Goal: Task Accomplishment & Management: Use online tool/utility

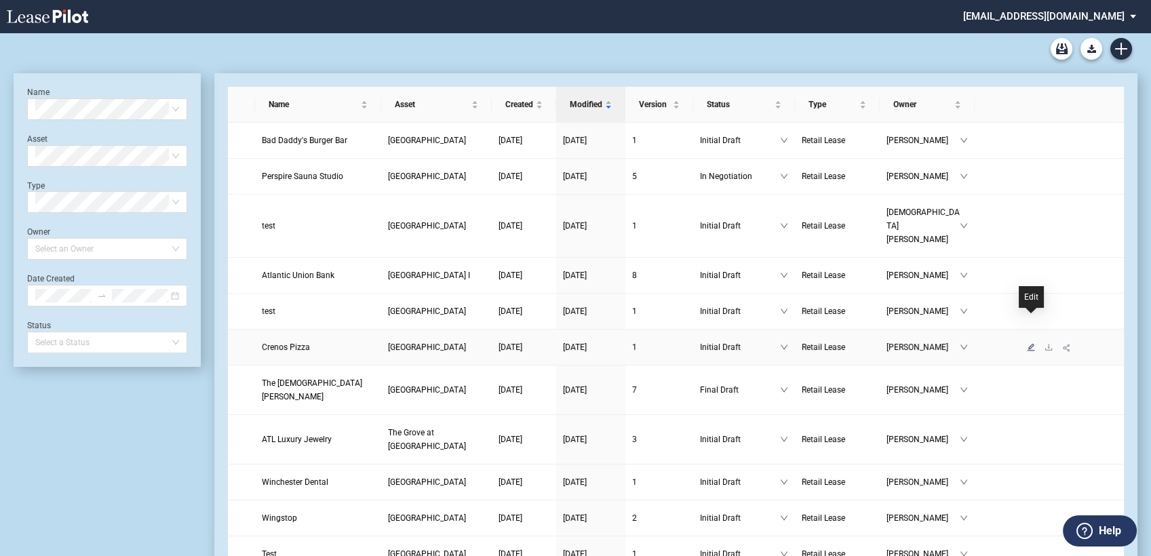
click at [1032, 343] on icon "edit" at bounding box center [1031, 347] width 8 height 8
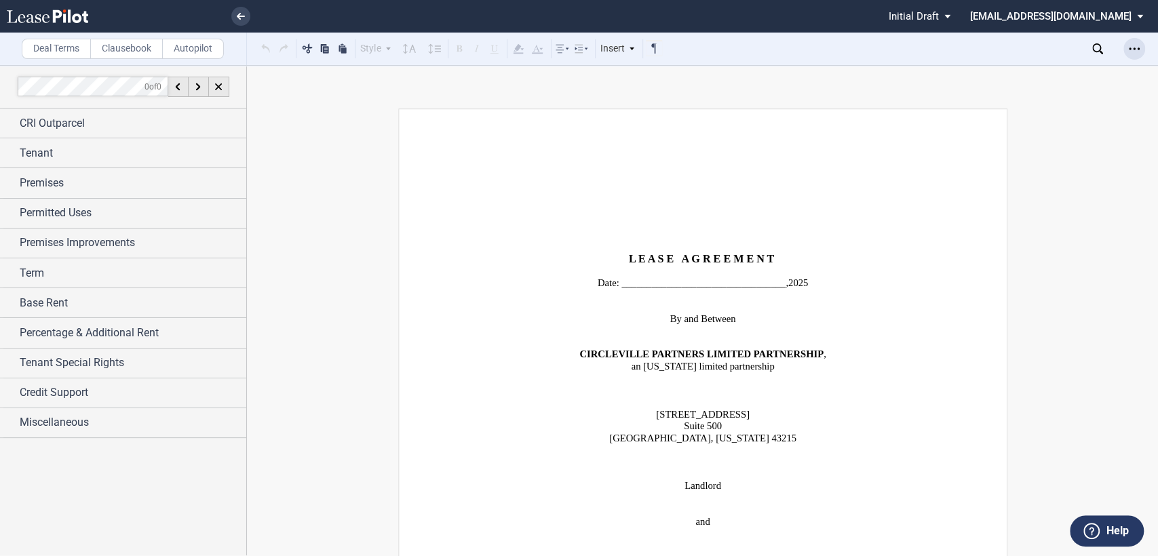
click at [1132, 45] on icon "Open Lease options menu" at bounding box center [1133, 48] width 11 height 11
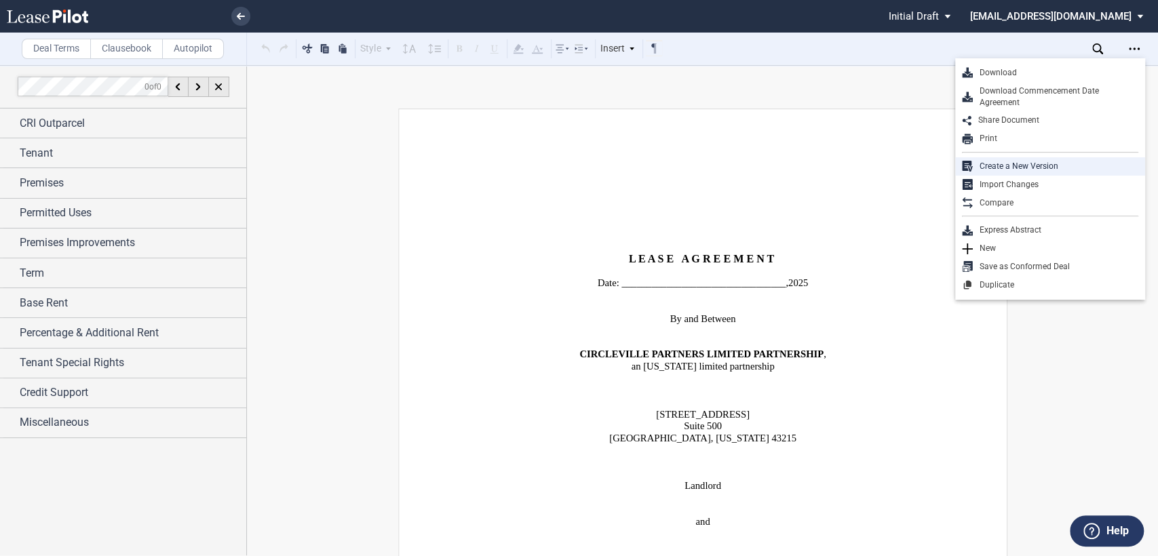
click at [1000, 167] on div "Create a New Version" at bounding box center [1054, 167] width 165 height 12
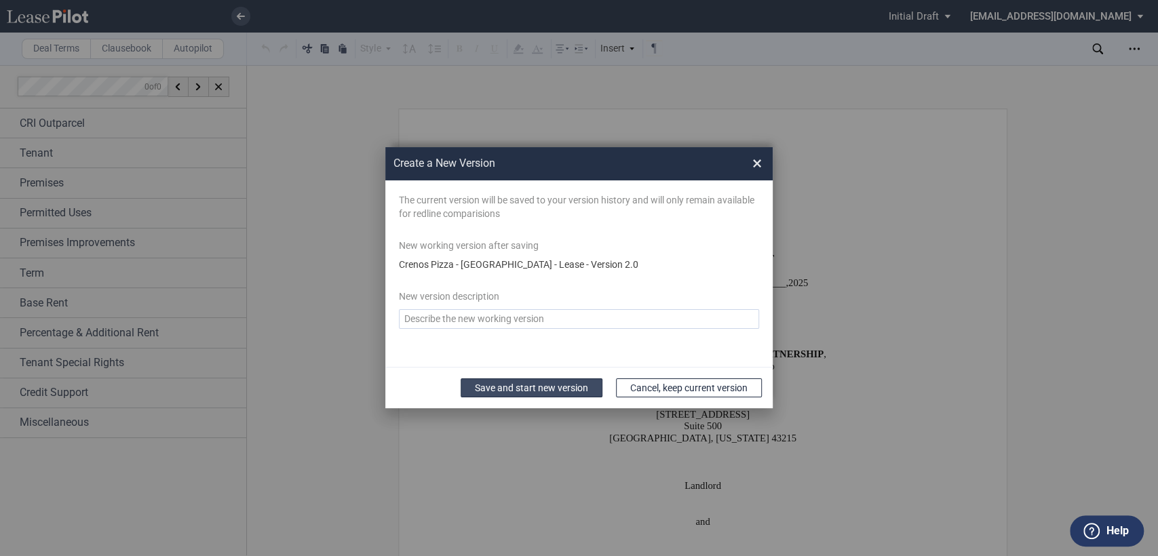
click at [530, 392] on button "Save and start new version" at bounding box center [531, 387] width 142 height 19
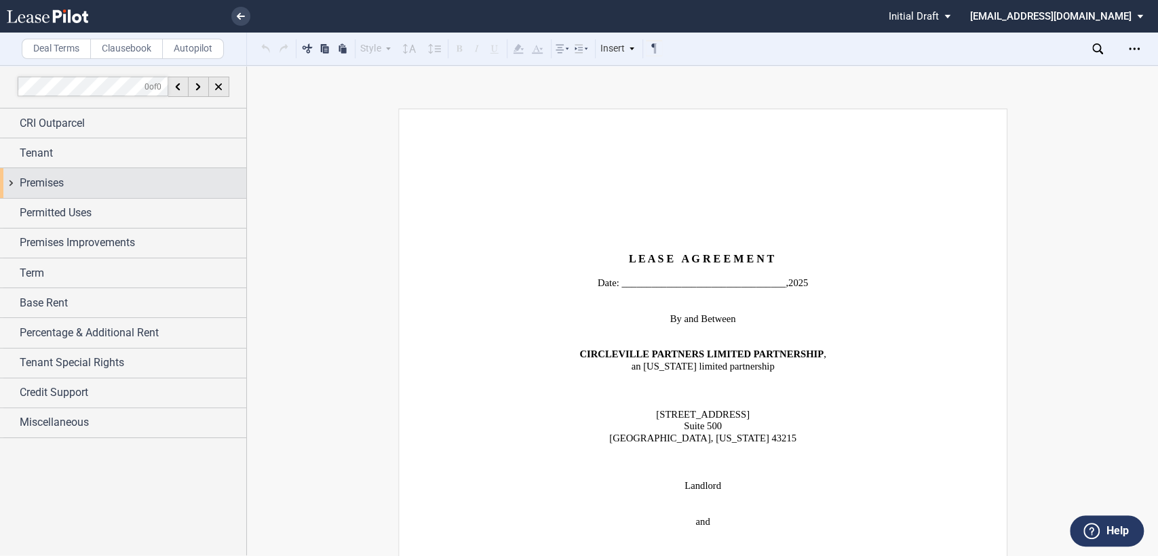
click at [12, 181] on div "Premises" at bounding box center [123, 182] width 246 height 29
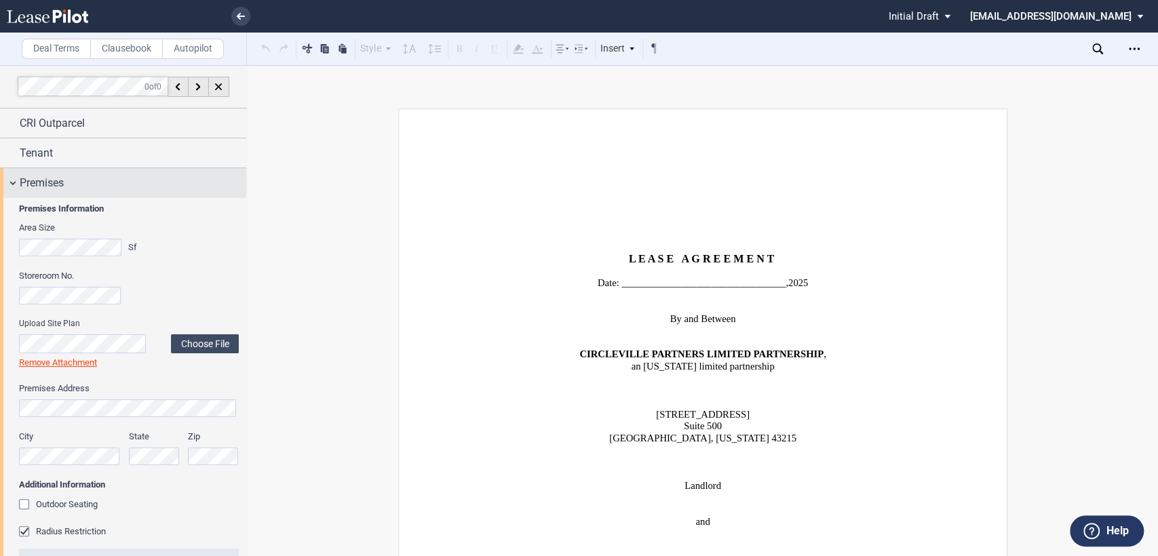
click at [12, 179] on div "Premises" at bounding box center [123, 182] width 246 height 29
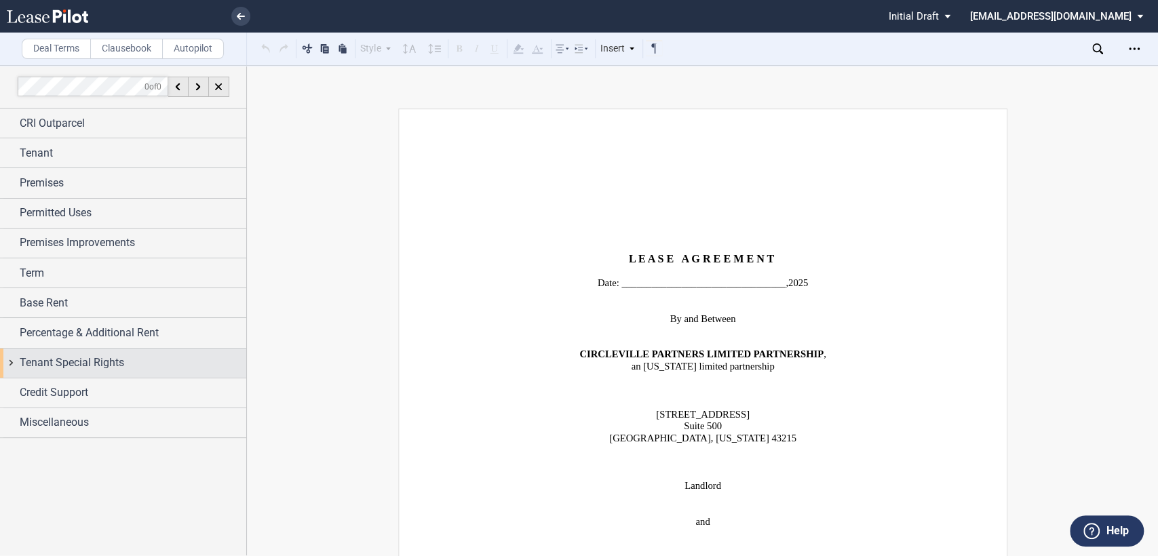
click at [11, 363] on div "Tenant Special Rights" at bounding box center [123, 363] width 246 height 29
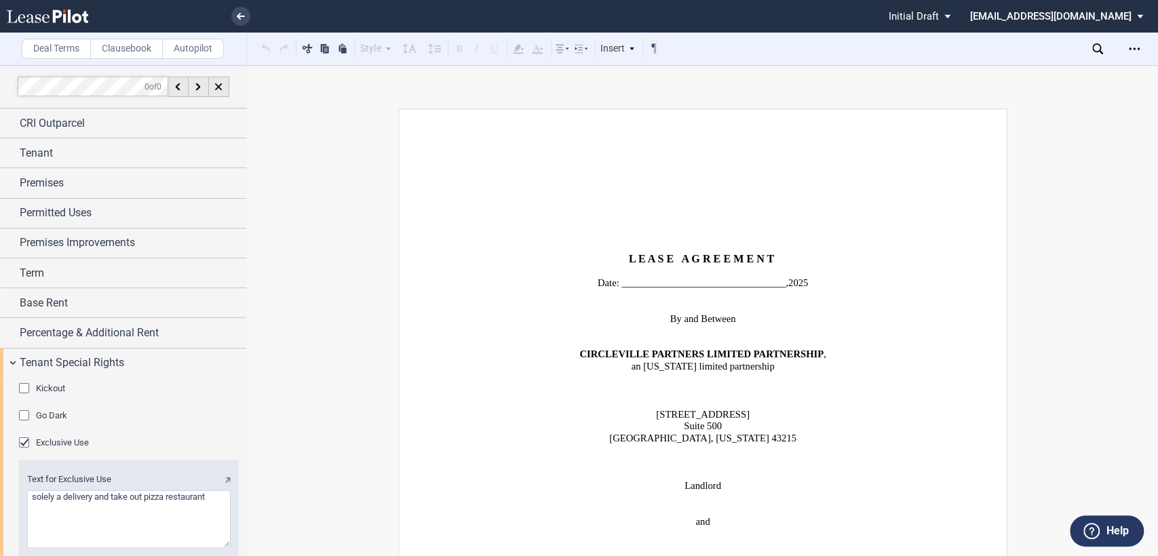
scroll to position [226, 0]
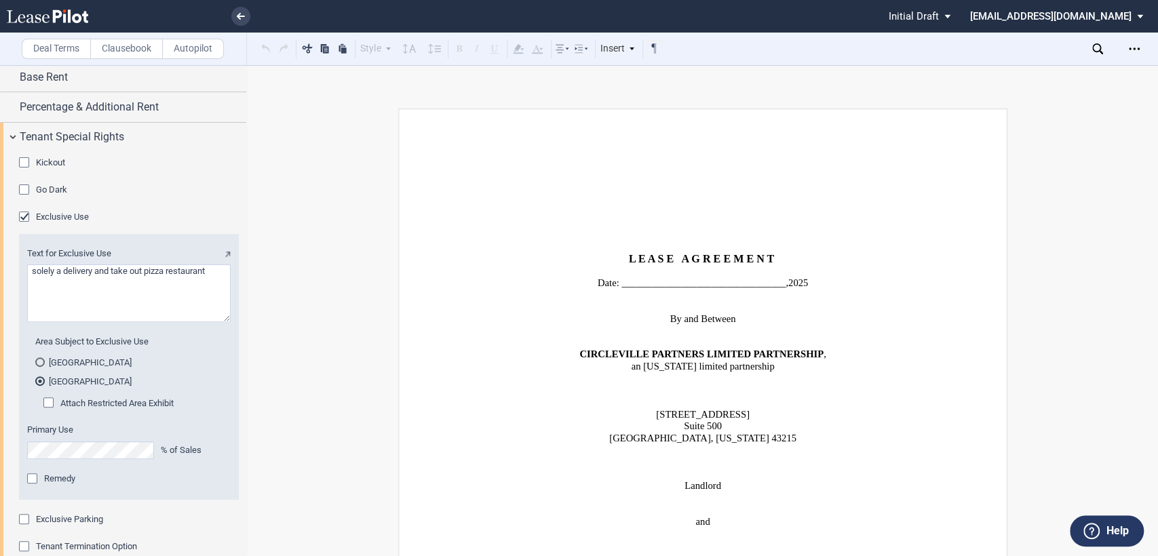
click at [47, 404] on div "Attach Restricted Area Exhibit" at bounding box center [50, 404] width 14 height 14
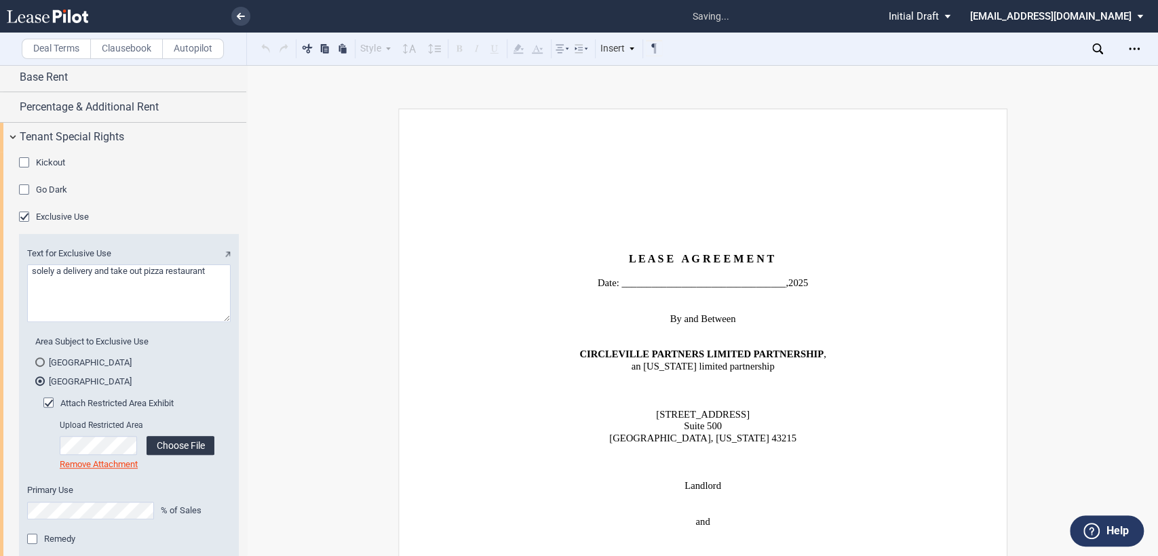
click at [184, 443] on label "Choose File" at bounding box center [180, 445] width 68 height 19
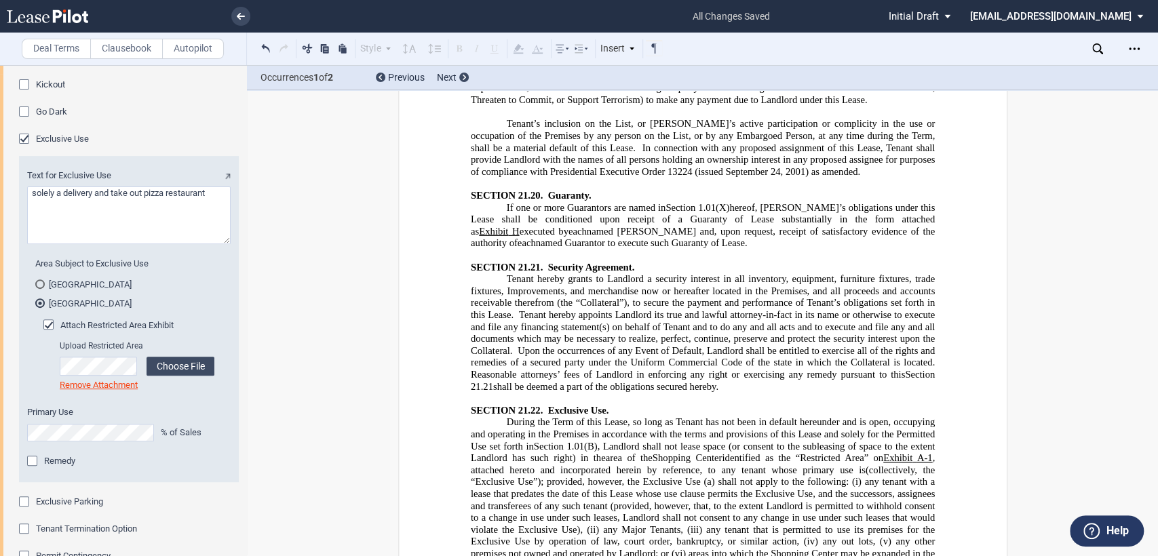
scroll to position [393, 0]
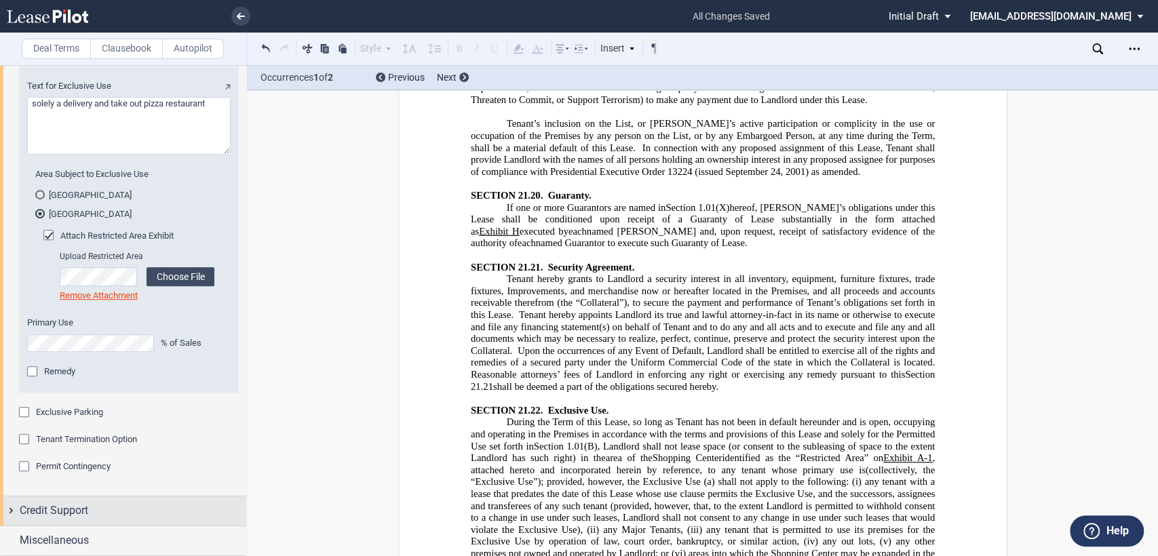
click at [11, 509] on div "Credit Support" at bounding box center [123, 510] width 246 height 29
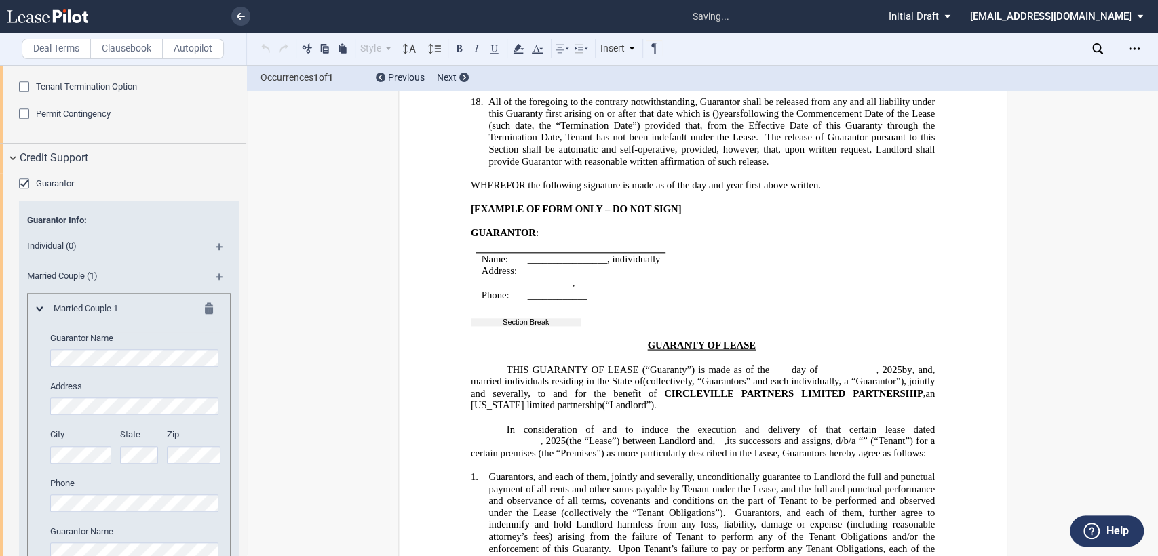
scroll to position [745, 0]
click at [218, 274] on md-icon at bounding box center [225, 282] width 18 height 16
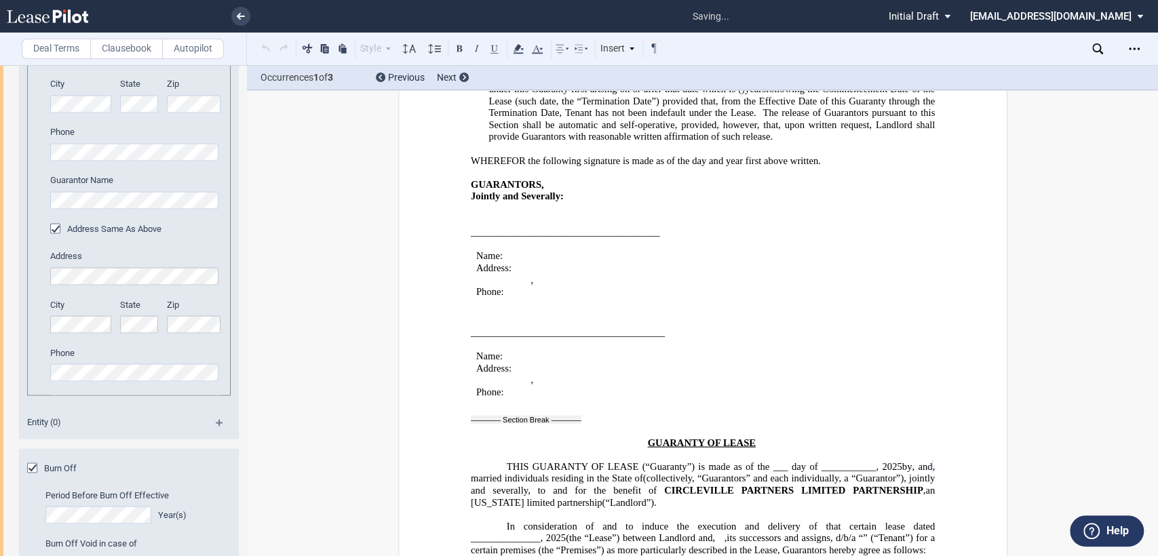
scroll to position [1574, 0]
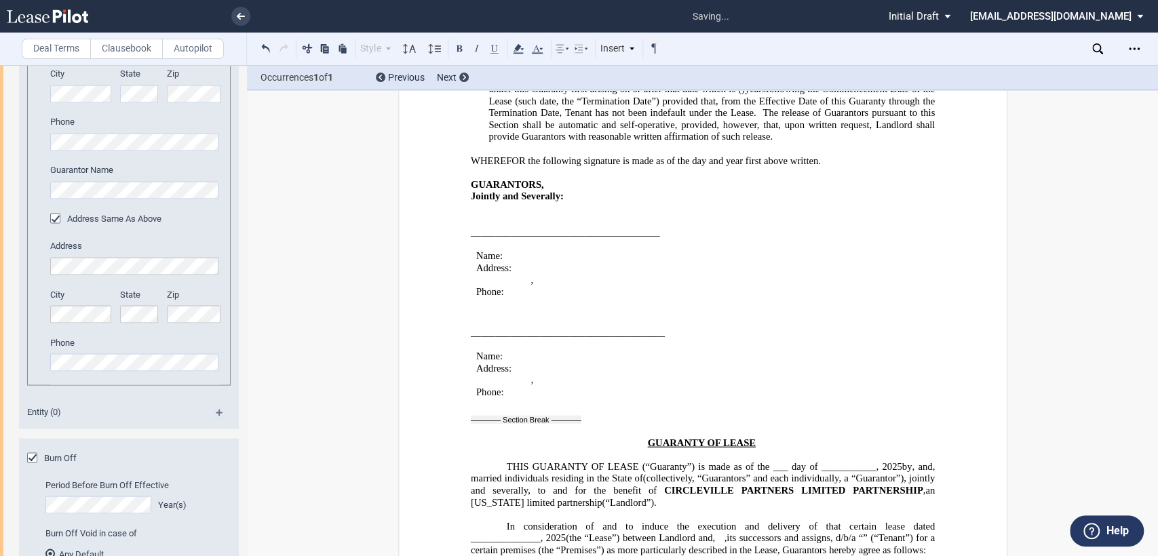
click at [309, 376] on div "Deal Terms Clausebook Autopilot Style Normal 8pt 9pt 10pt 10.5pt 11pt 12pt 14pt…" at bounding box center [579, 310] width 1158 height 491
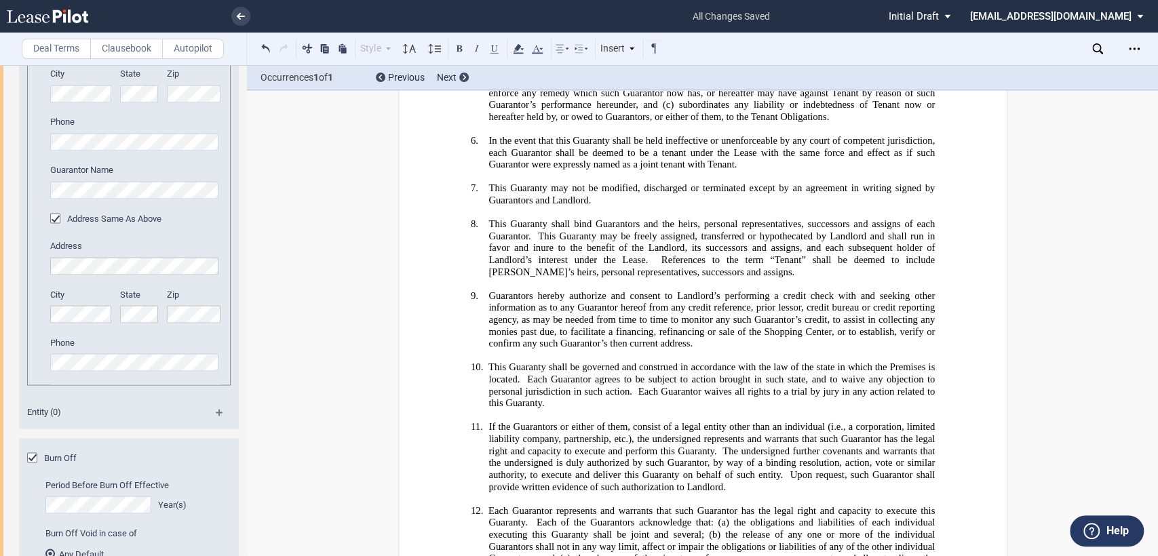
scroll to position [32896, 0]
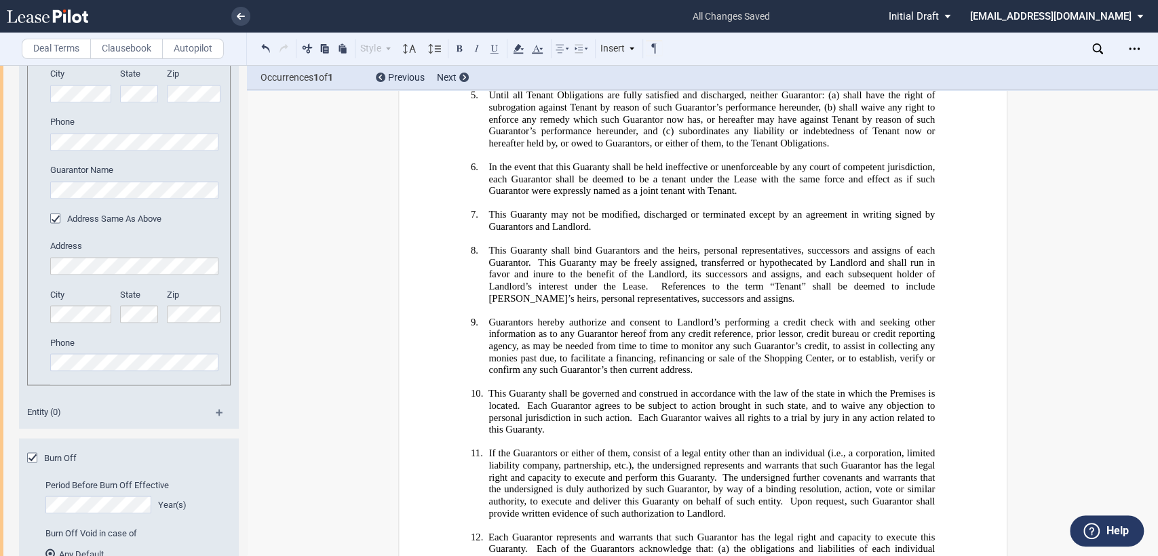
drag, startPoint x: 243, startPoint y: 437, endPoint x: 277, endPoint y: 153, distance: 286.1
click at [277, 153] on div "Deal Terms Clausebook Autopilot Style Normal 8pt 9pt 10pt 10.5pt 11pt 12pt 14pt…" at bounding box center [579, 310] width 1158 height 491
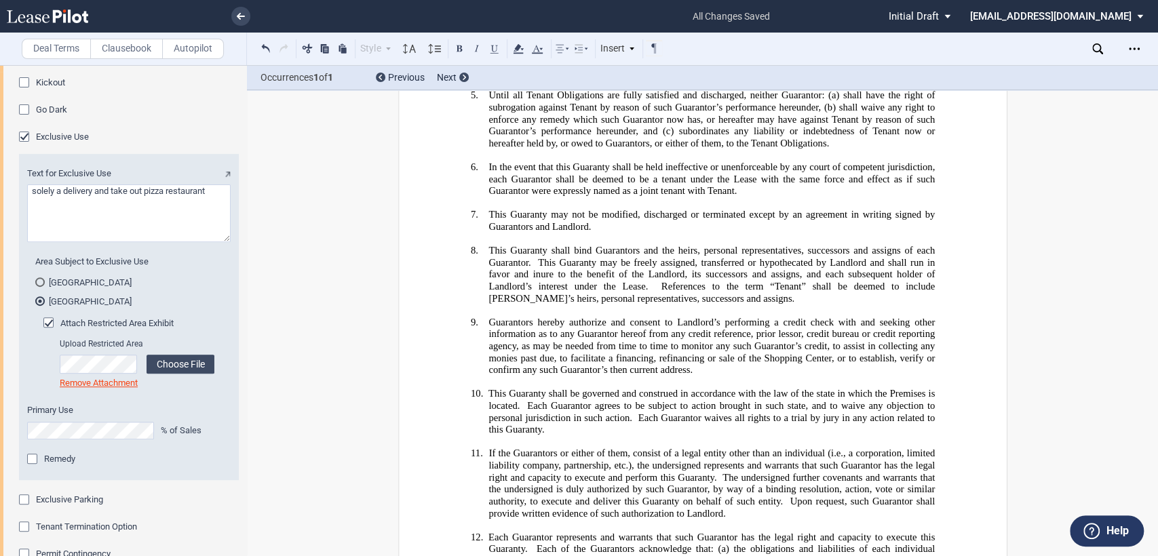
scroll to position [0, 0]
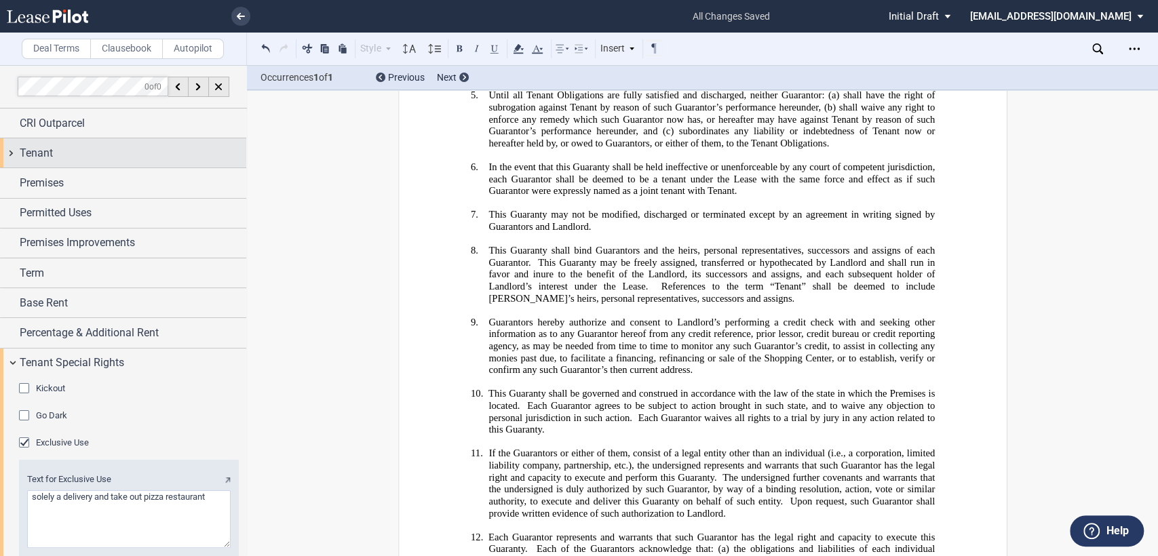
click at [9, 152] on div "Tenant" at bounding box center [123, 152] width 246 height 29
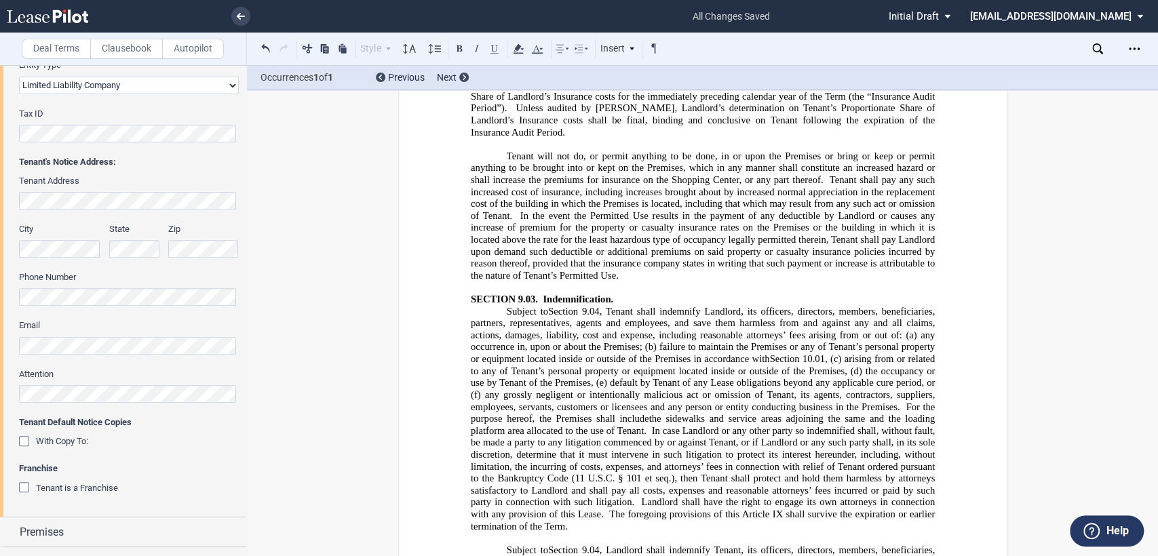
scroll to position [10180, 0]
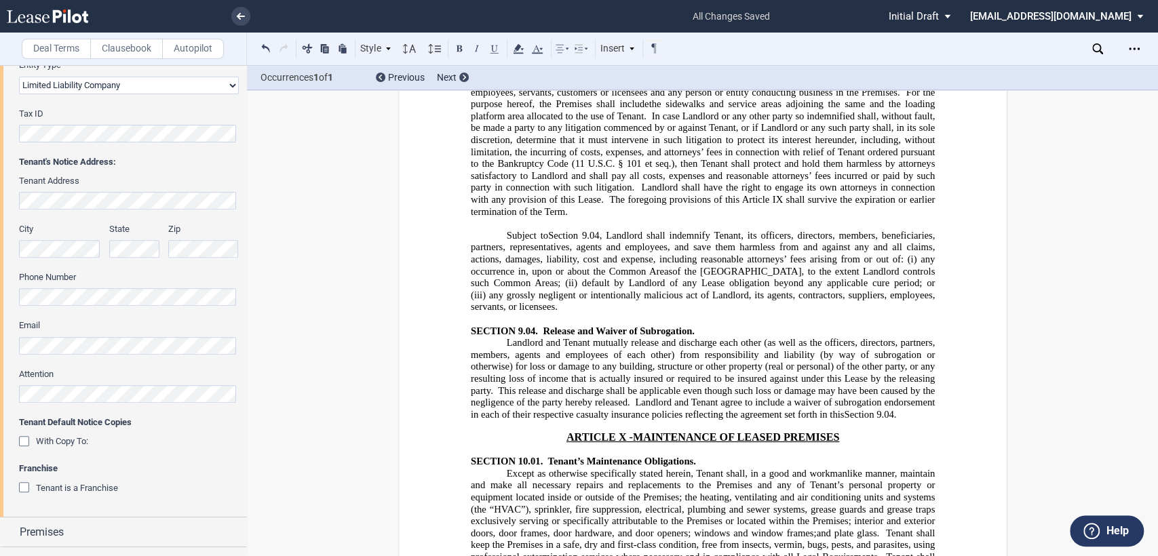
scroll to position [10406, 0]
drag, startPoint x: 718, startPoint y: 289, endPoint x: 790, endPoint y: 300, distance: 72.7
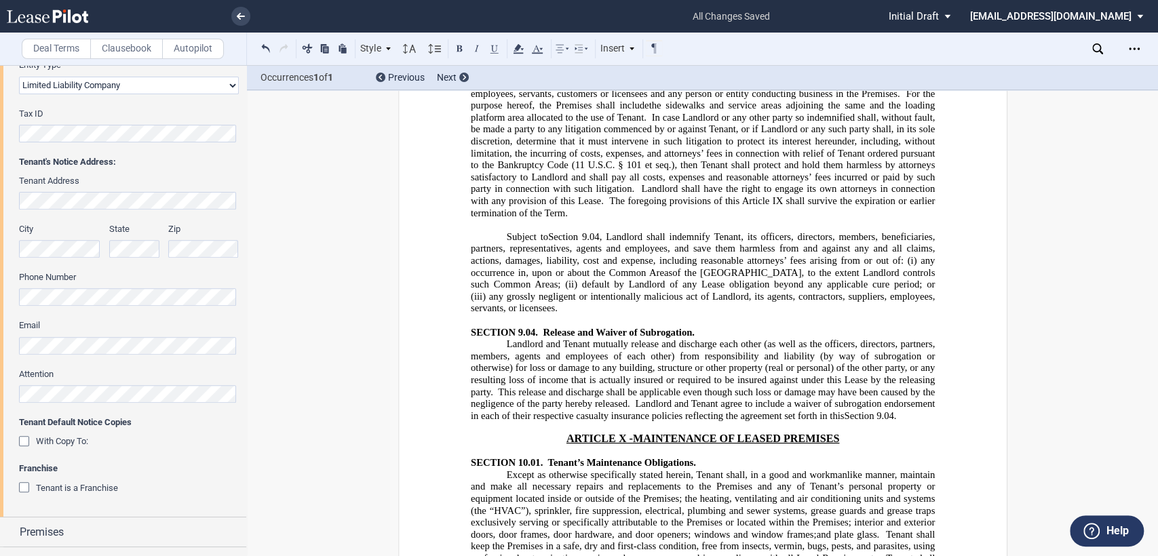
drag, startPoint x: 718, startPoint y: 323, endPoint x: 808, endPoint y: 368, distance: 100.1
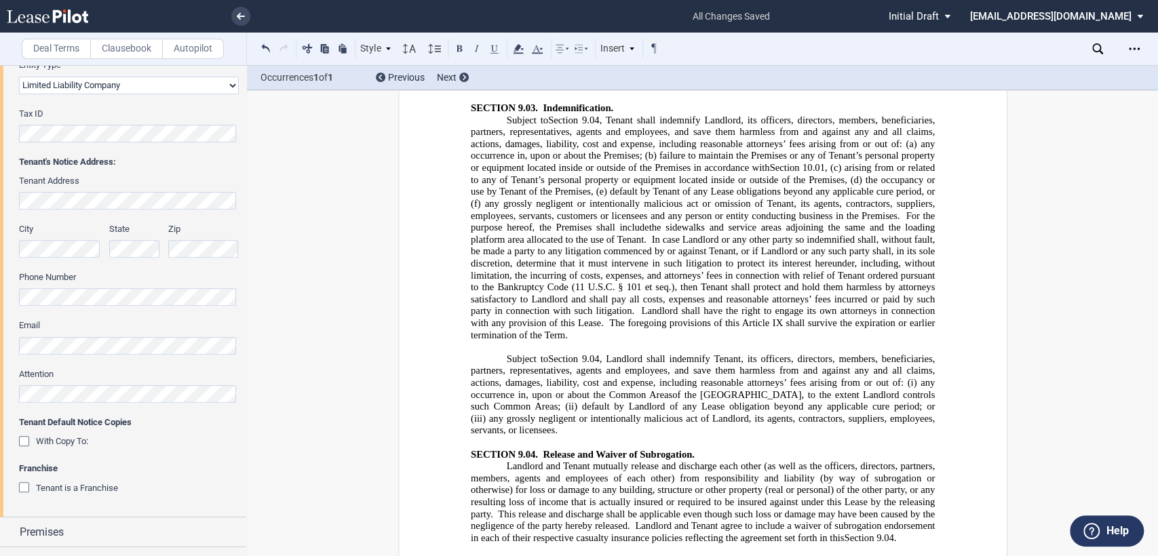
scroll to position [10331, 0]
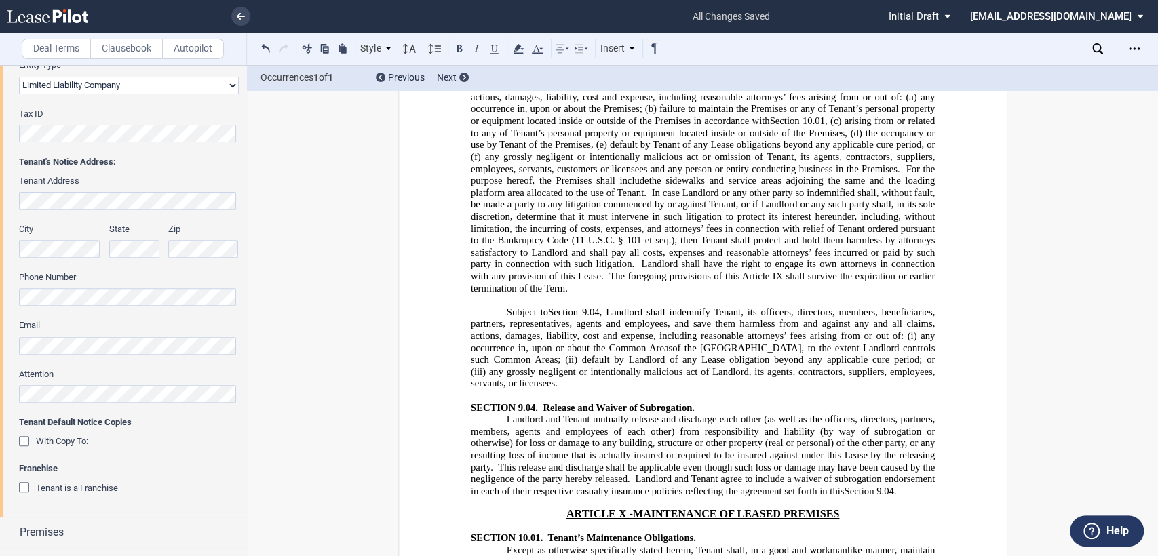
drag, startPoint x: 614, startPoint y: 295, endPoint x: 684, endPoint y: 298, distance: 69.9
drag, startPoint x: 688, startPoint y: 297, endPoint x: 848, endPoint y: 300, distance: 160.1
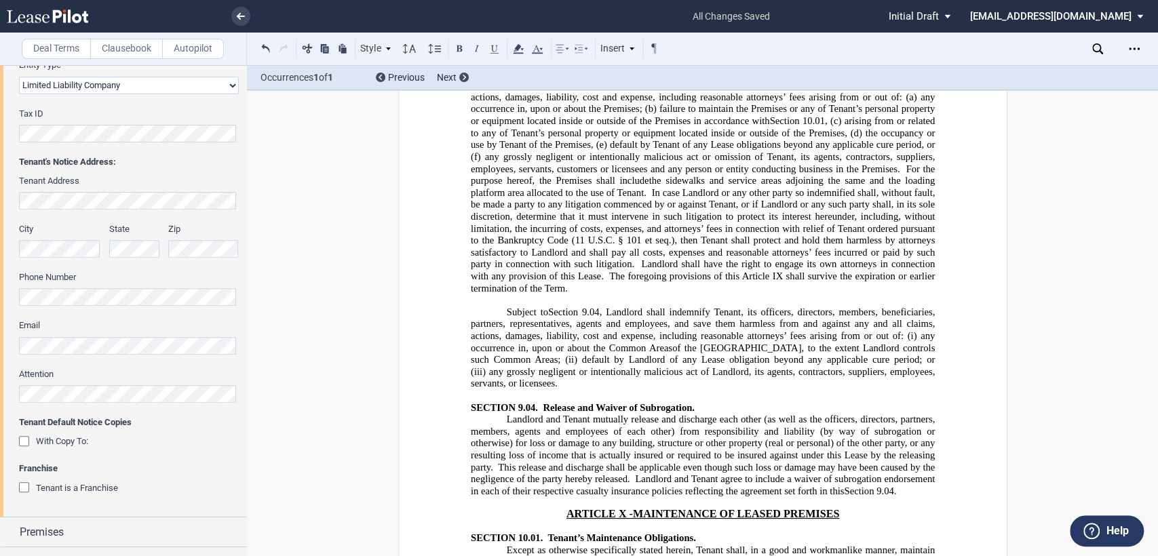
drag, startPoint x: 748, startPoint y: 252, endPoint x: 765, endPoint y: 250, distance: 17.1
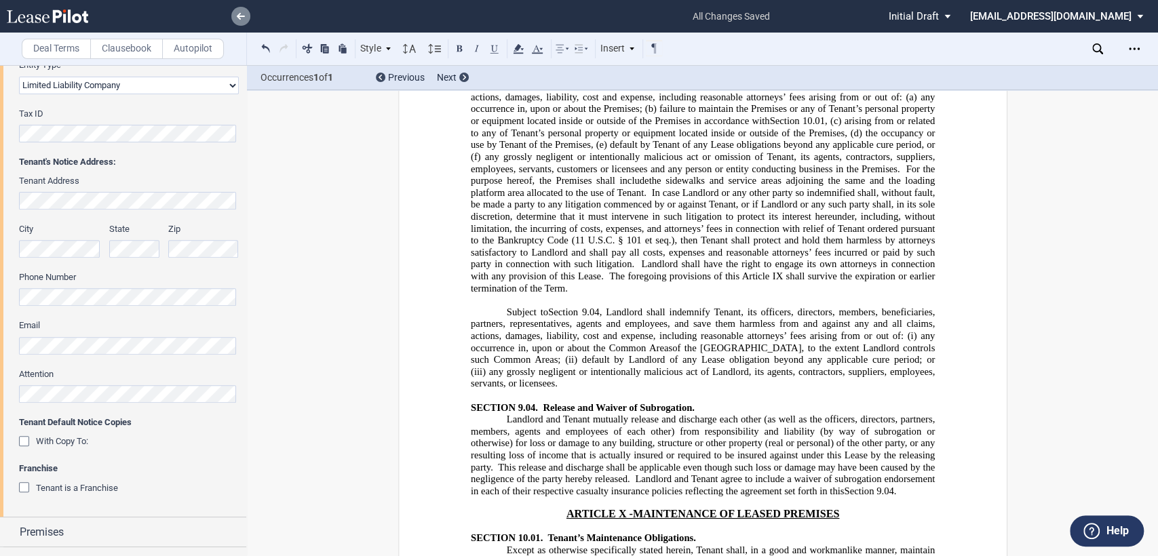
click at [239, 18] on use at bounding box center [241, 16] width 8 height 7
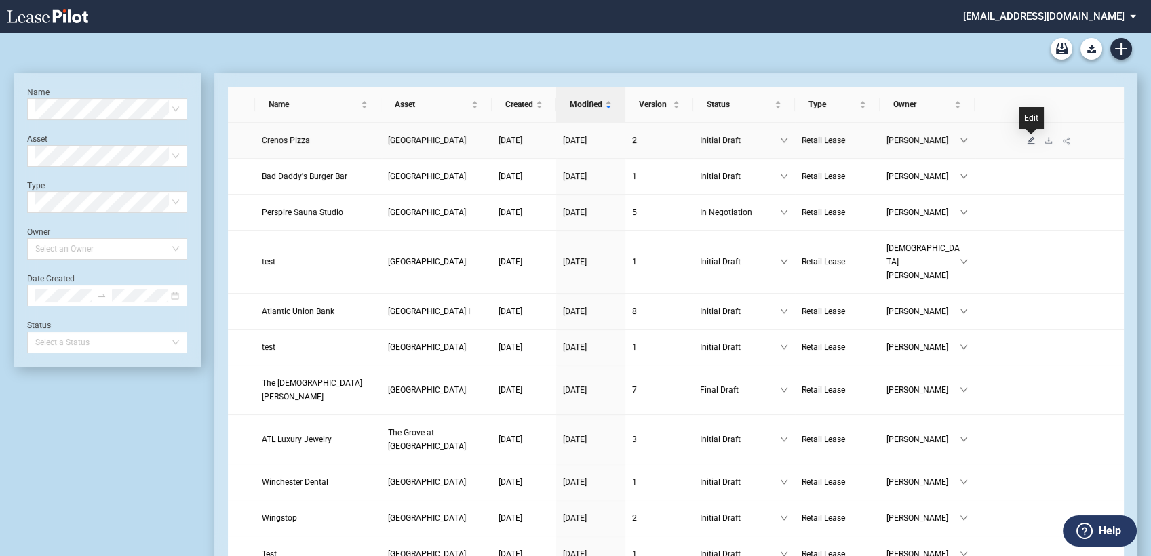
click at [1032, 137] on icon "edit" at bounding box center [1030, 139] width 7 height 7
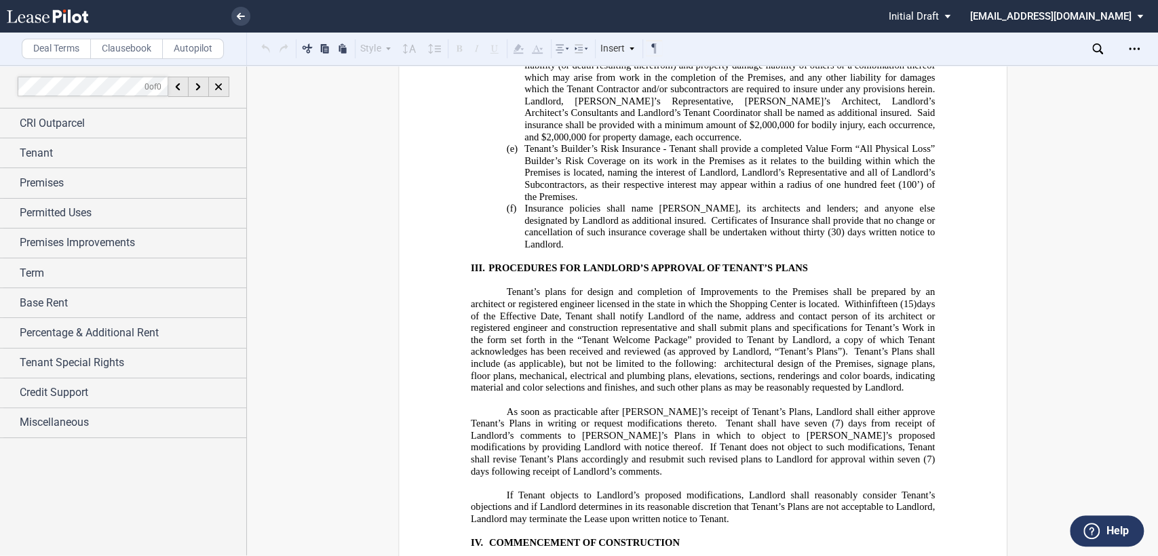
scroll to position [23963, 0]
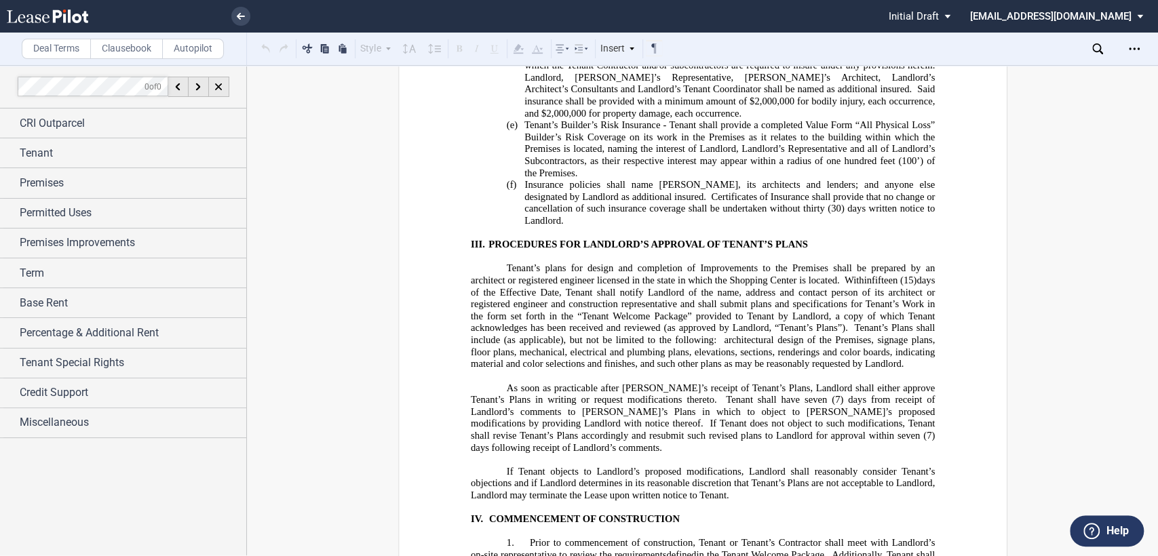
click at [566, 50] on icon at bounding box center [562, 49] width 16 height 16
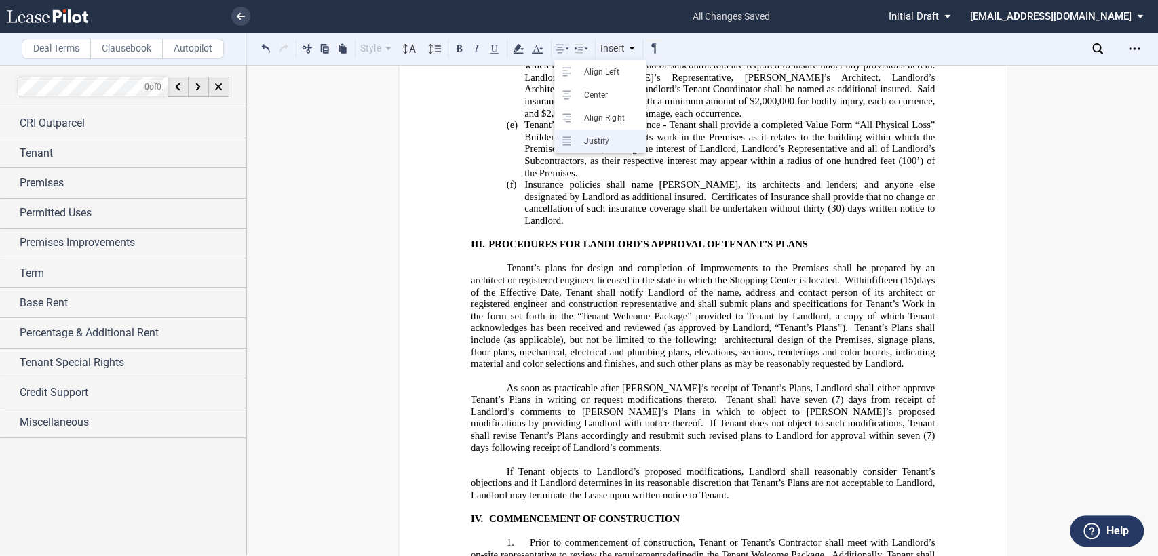
click at [574, 140] on icon at bounding box center [569, 141] width 16 height 16
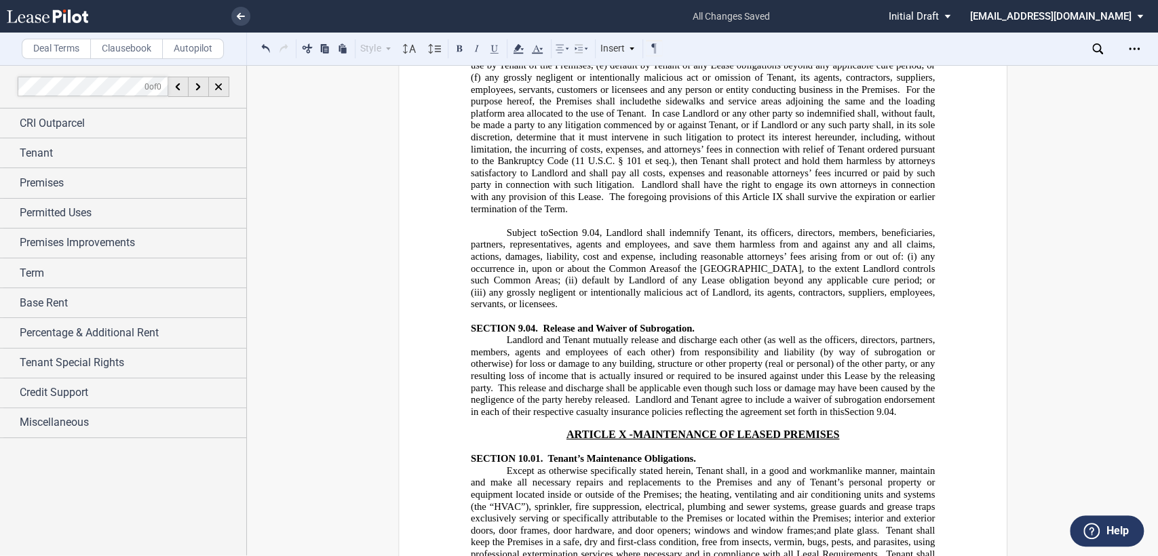
scroll to position [10258, 0]
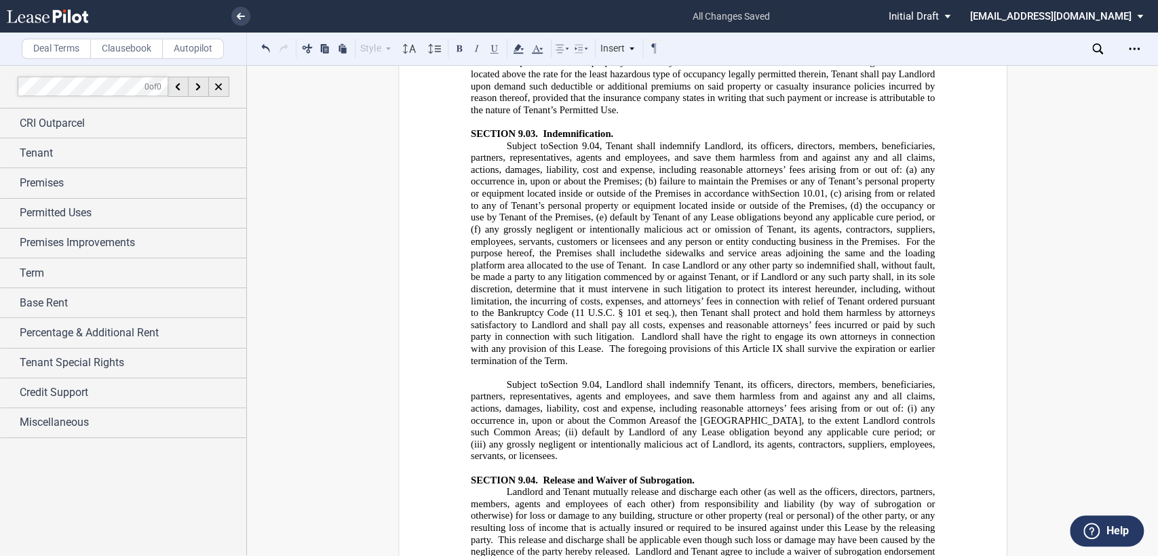
drag, startPoint x: 791, startPoint y: 336, endPoint x: 832, endPoint y: 335, distance: 41.4
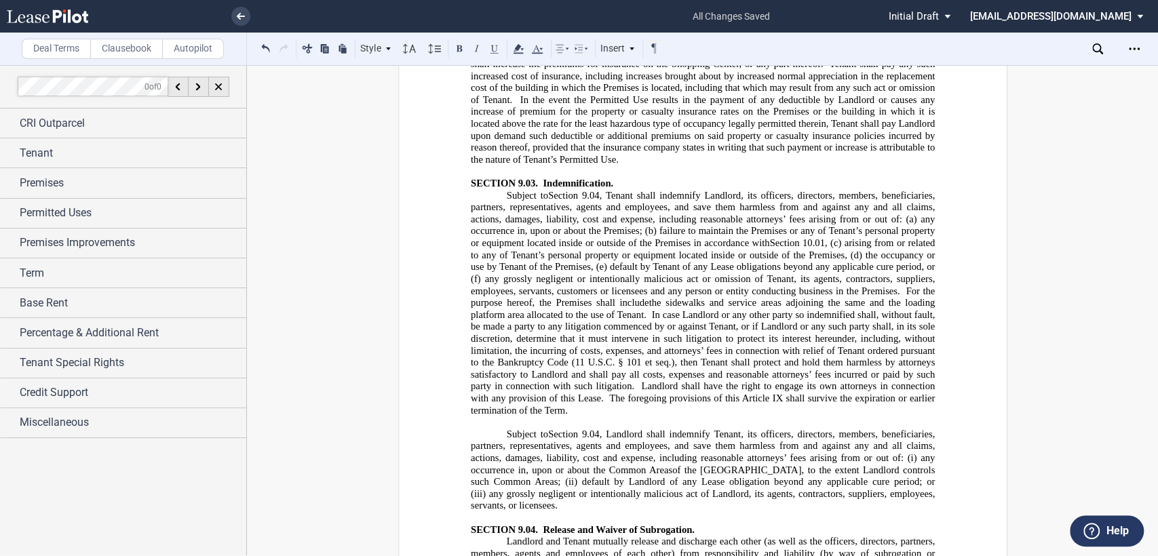
scroll to position [10183, 0]
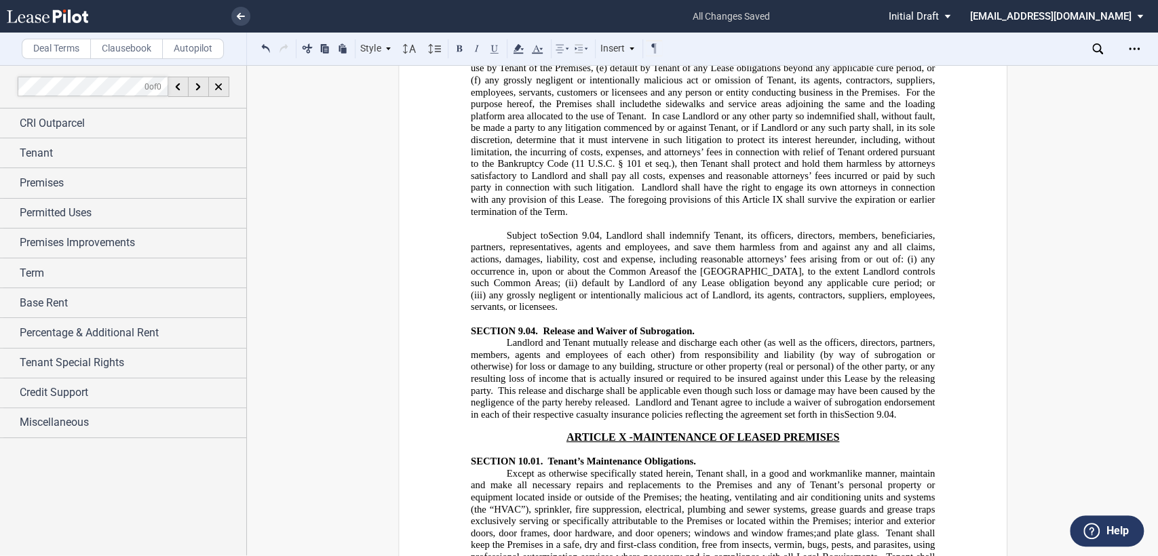
scroll to position [10485, 0]
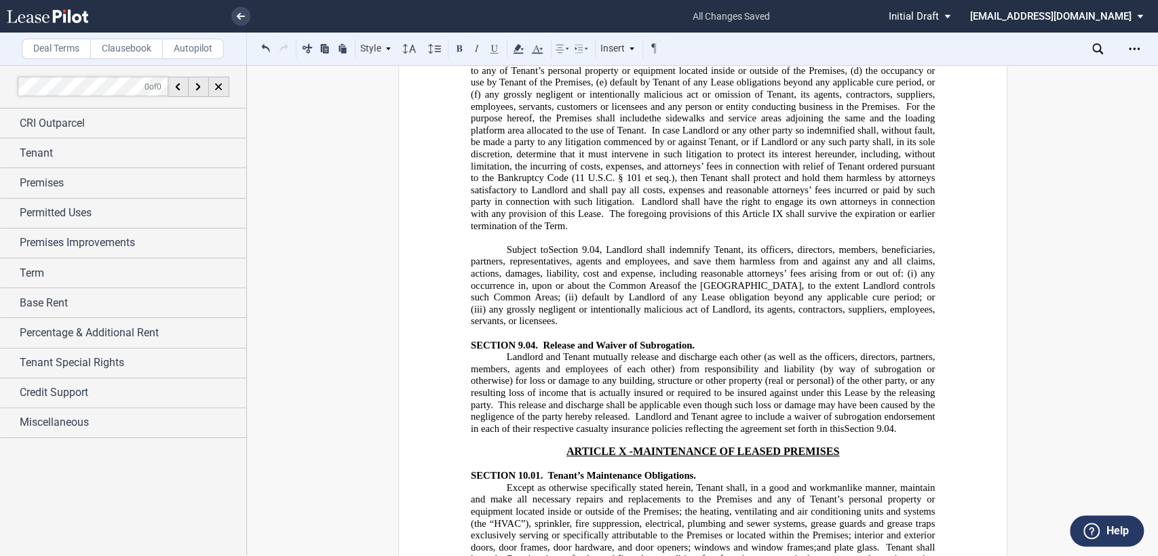
scroll to position [10409, 0]
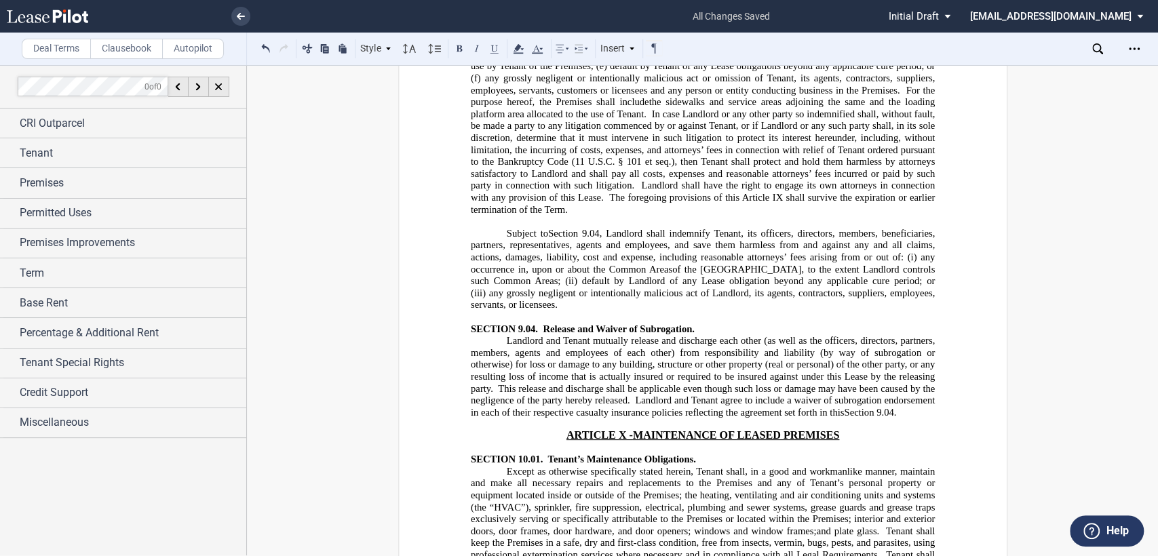
drag, startPoint x: 550, startPoint y: 163, endPoint x: 627, endPoint y: 178, distance: 77.9
drag, startPoint x: 916, startPoint y: 196, endPoint x: 589, endPoint y: 207, distance: 327.0
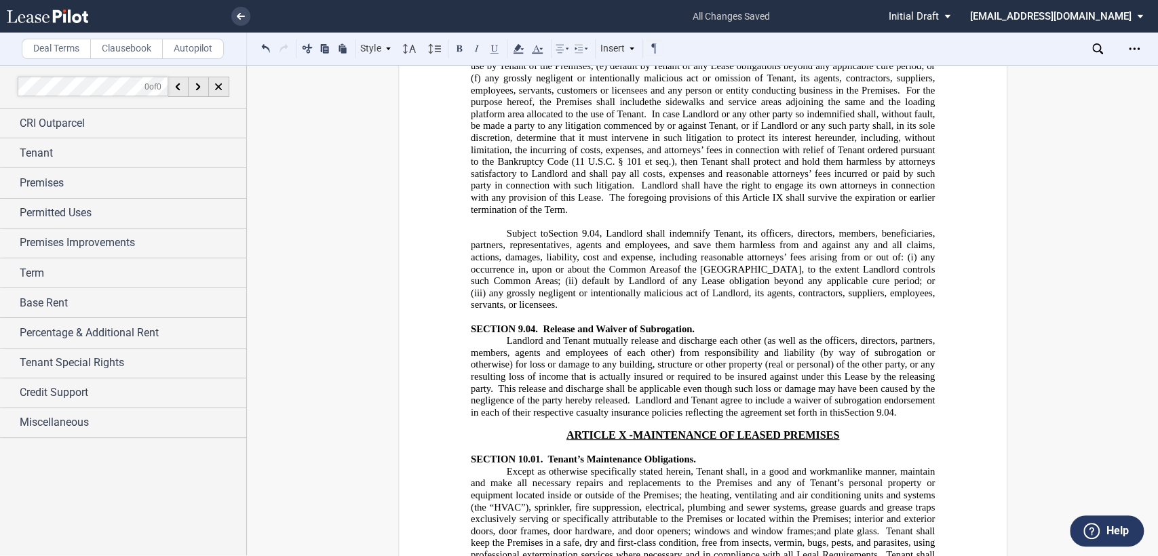
drag, startPoint x: 683, startPoint y: 207, endPoint x: 585, endPoint y: 219, distance: 99.1
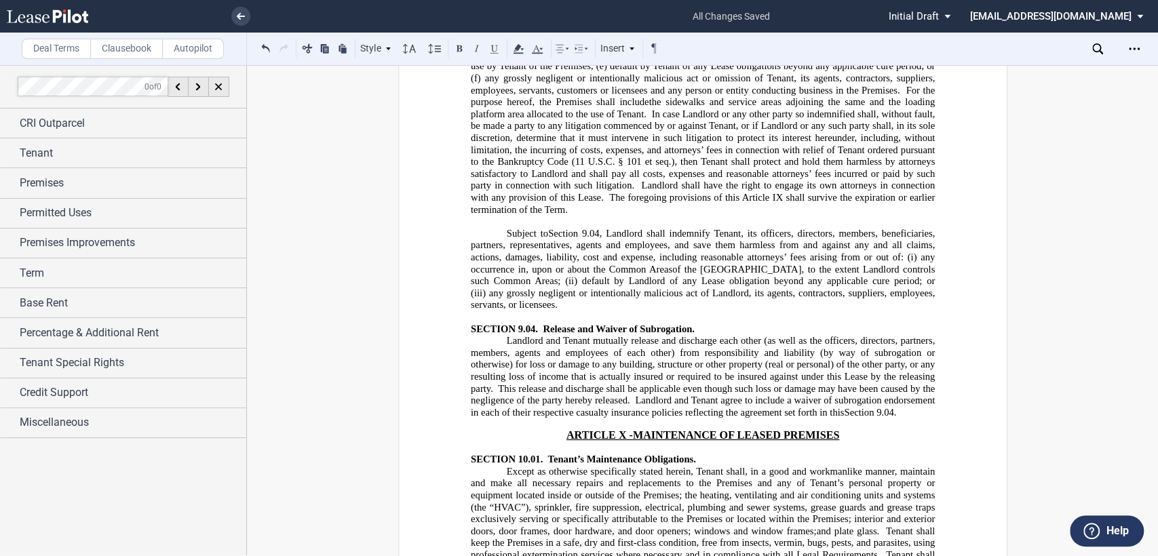
drag, startPoint x: 564, startPoint y: 243, endPoint x: 749, endPoint y: 239, distance: 184.5
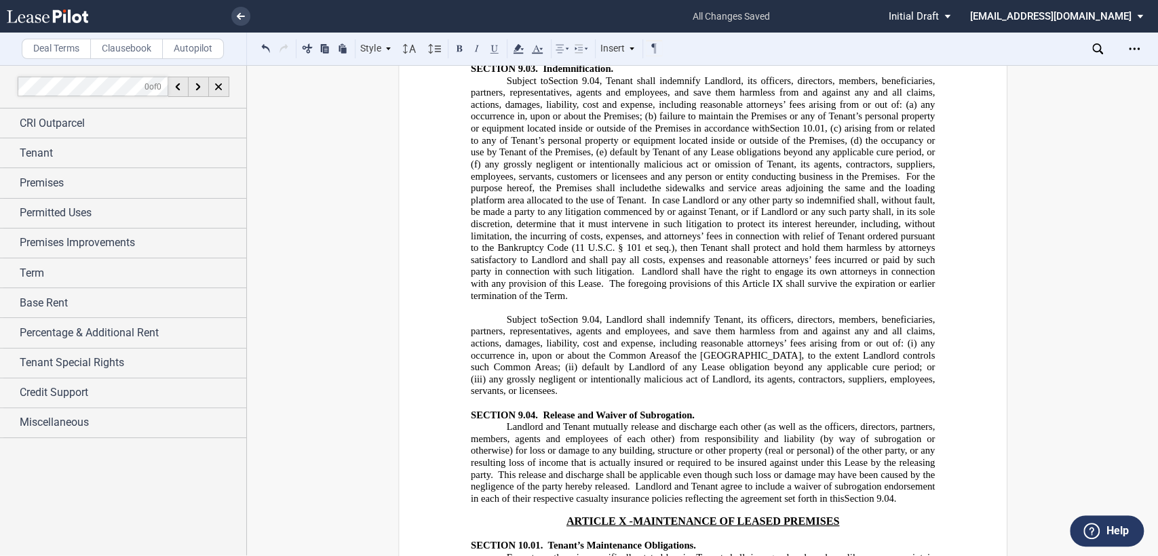
scroll to position [10258, 0]
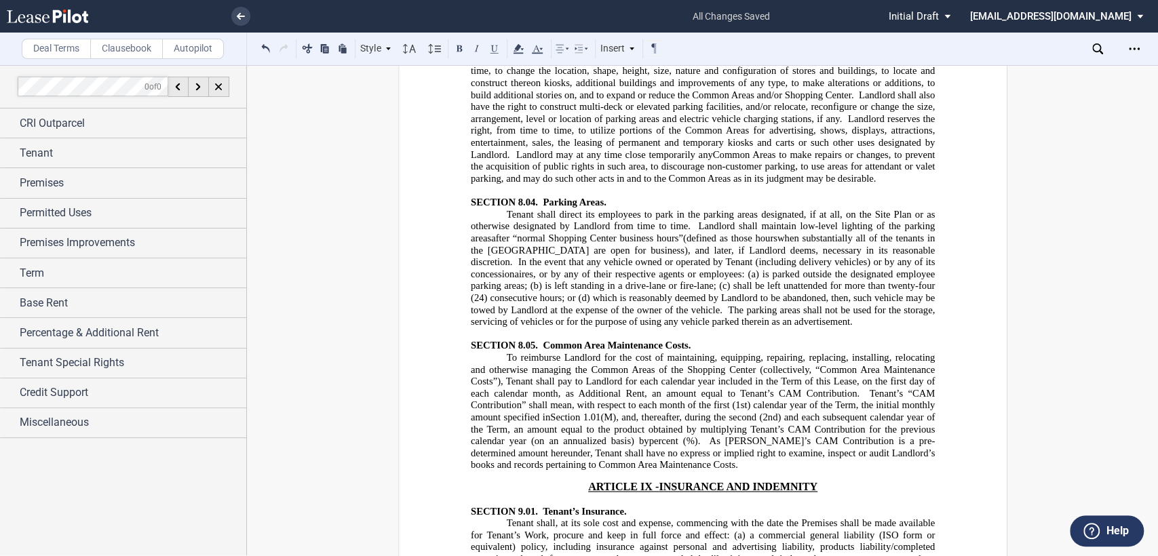
scroll to position [8375, 0]
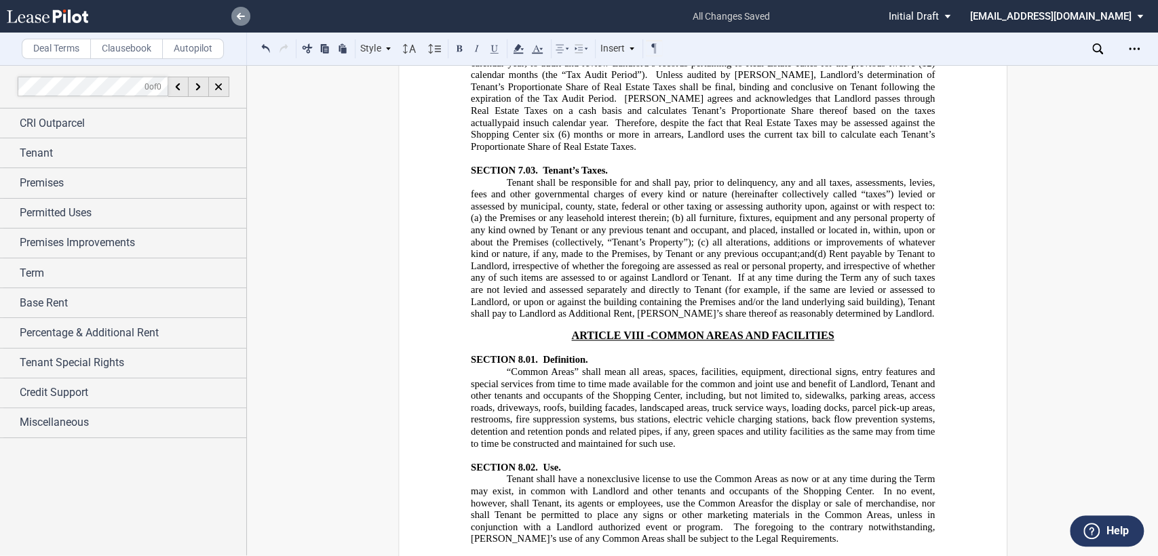
click at [241, 13] on icon at bounding box center [241, 16] width 8 height 7
